Goal: Use online tool/utility

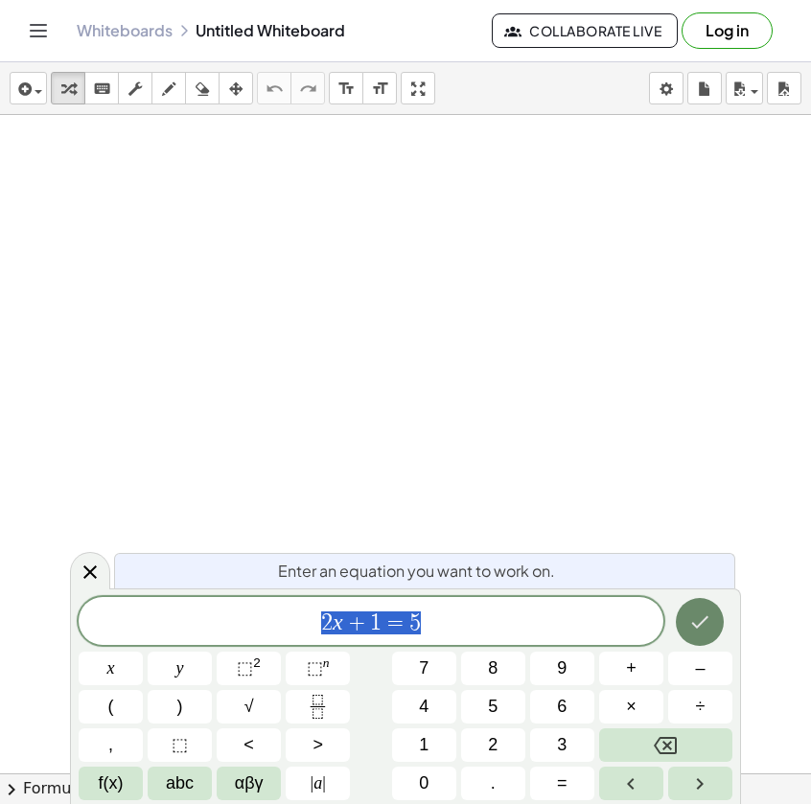
click at [715, 620] on button "Done" at bounding box center [700, 622] width 48 height 48
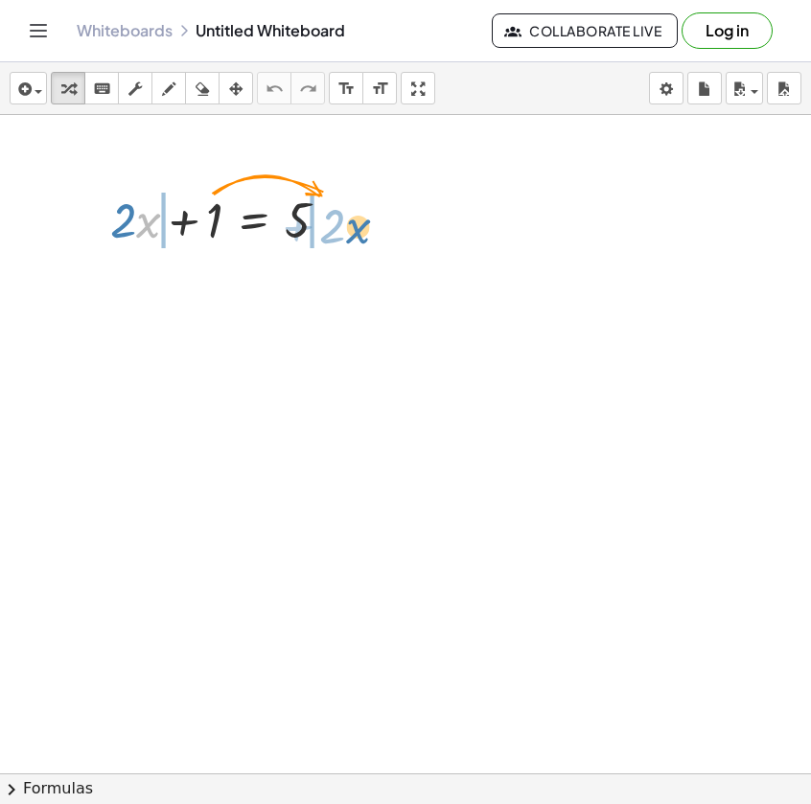
drag, startPoint x: 145, startPoint y: 223, endPoint x: 353, endPoint y: 231, distance: 208.2
click at [353, 231] on div at bounding box center [227, 218] width 253 height 65
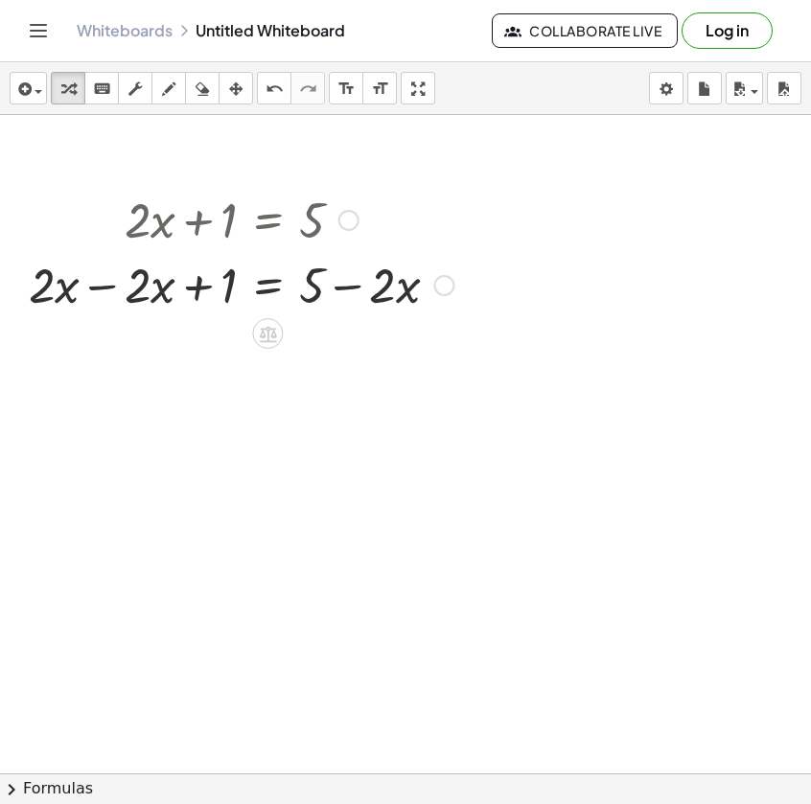
click at [112, 290] on div at bounding box center [241, 283] width 445 height 65
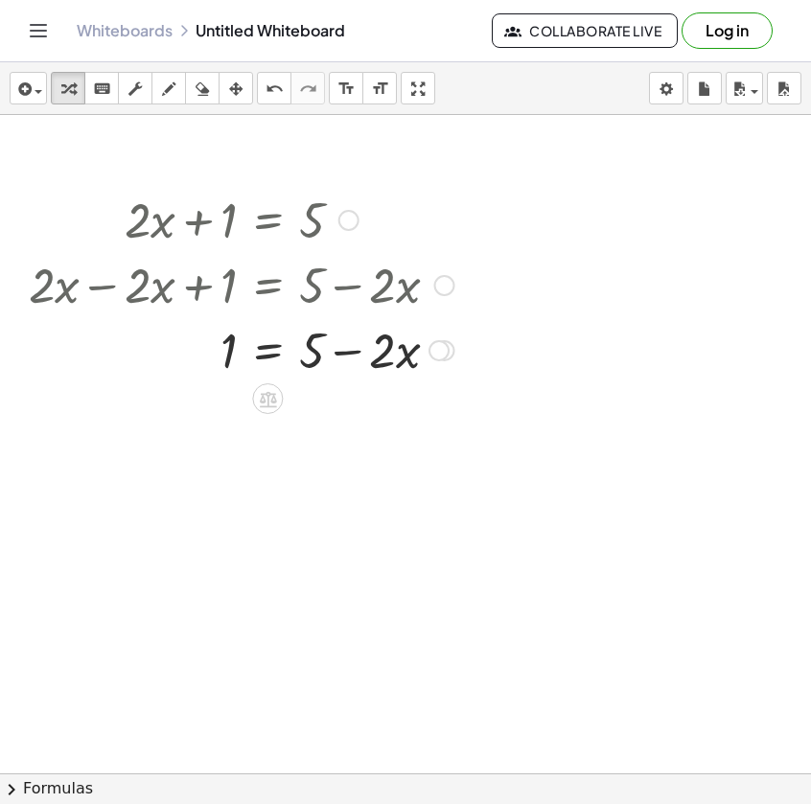
click at [269, 276] on div at bounding box center [241, 283] width 445 height 65
click at [345, 347] on div at bounding box center [241, 348] width 445 height 65
drag, startPoint x: 305, startPoint y: 354, endPoint x: 463, endPoint y: 358, distance: 158.2
click at [463, 358] on div at bounding box center [241, 348] width 445 height 65
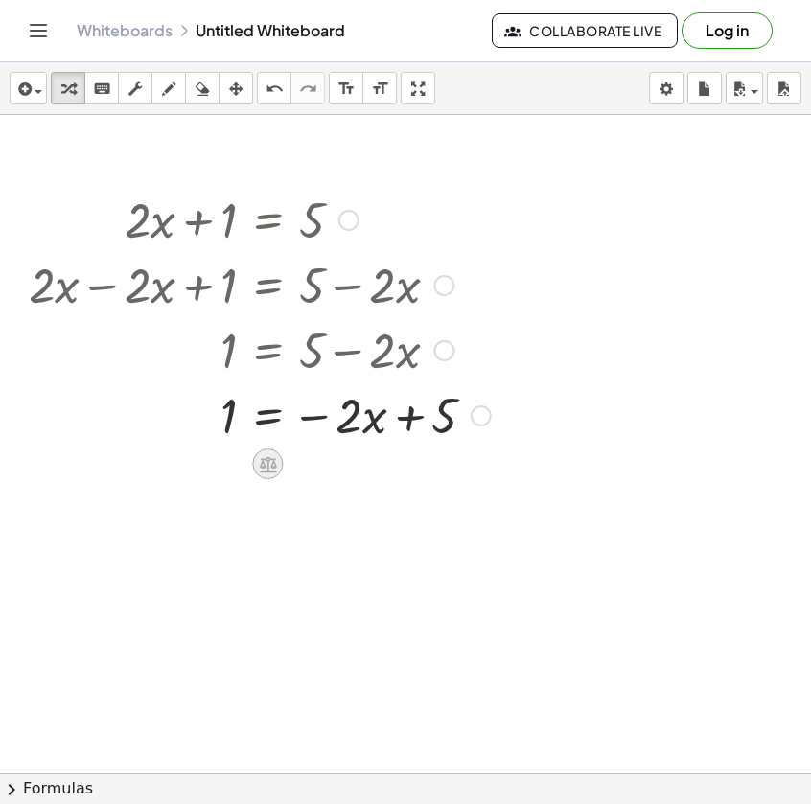
click at [263, 459] on icon at bounding box center [268, 464] width 17 height 16
click at [211, 459] on div "+ − × ÷" at bounding box center [275, 461] width 169 height 35
click at [235, 425] on div at bounding box center [259, 414] width 481 height 65
click at [219, 428] on div at bounding box center [259, 414] width 481 height 65
drag, startPoint x: 313, startPoint y: 422, endPoint x: 301, endPoint y: 427, distance: 13.4
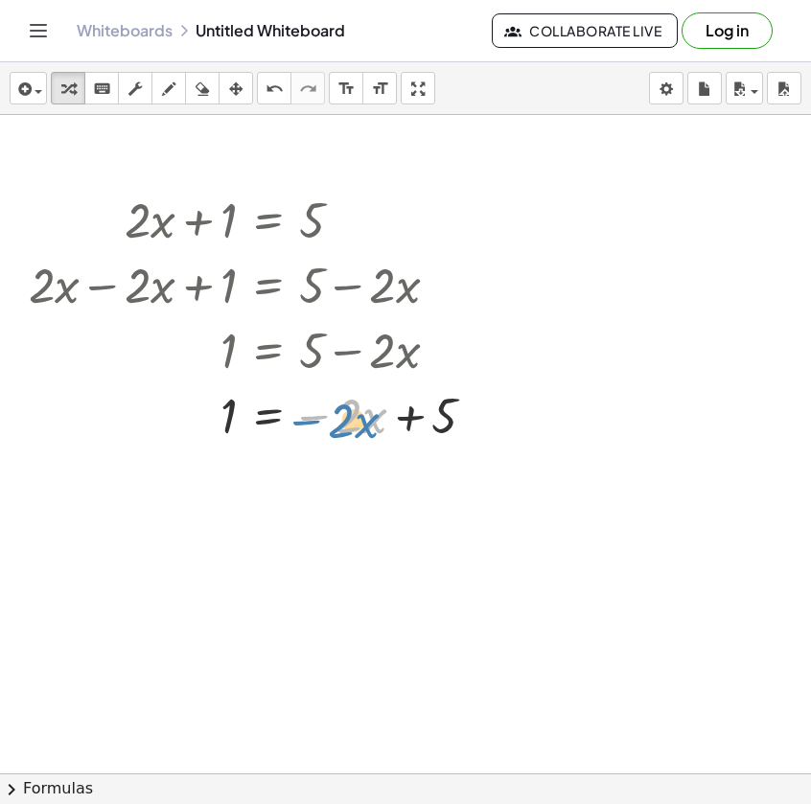
click at [301, 427] on div at bounding box center [259, 414] width 481 height 65
drag, startPoint x: 441, startPoint y: 407, endPoint x: 327, endPoint y: 407, distance: 114.1
click at [327, 407] on div at bounding box center [259, 414] width 481 height 65
